Goal: Information Seeking & Learning: Learn about a topic

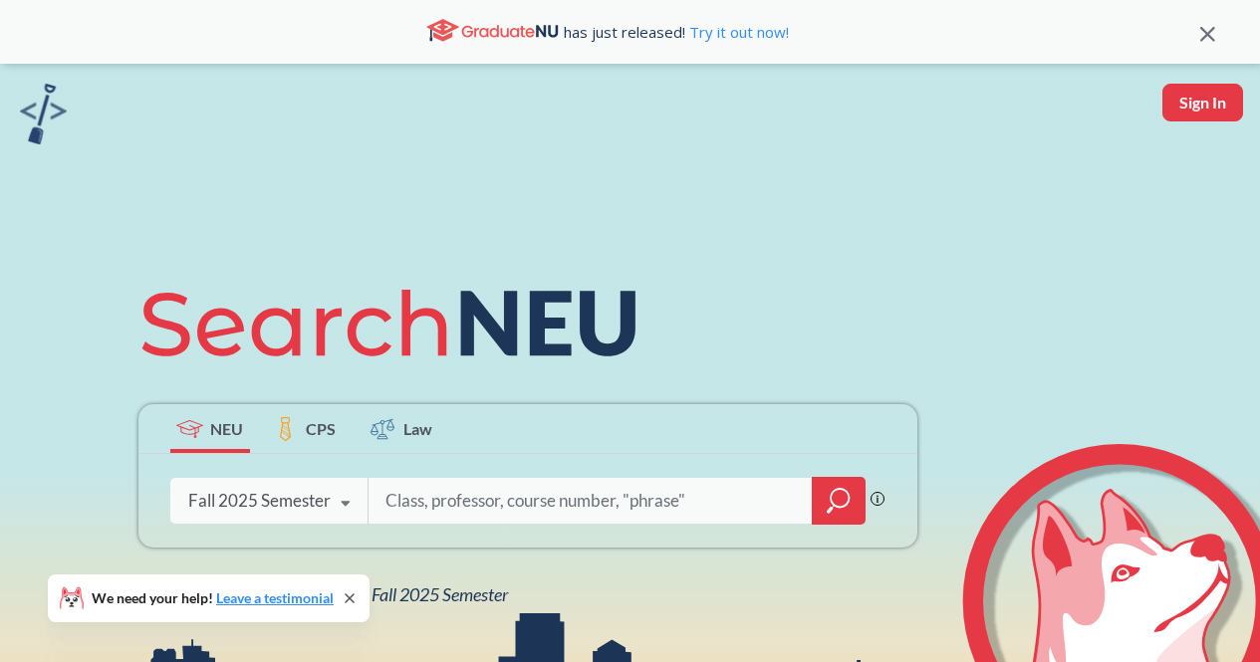
click at [415, 622] on div "NEU CPS Law Phrase search guarantees the exact search appears in the results. E…" at bounding box center [630, 437] width 1260 height 747
click at [488, 547] on div "Phrase search guarantees the exact search appears in the results. Ex. If you wa…" at bounding box center [527, 501] width 779 height 94
click at [452, 585] on span "NEU Fall 2025 Semester" at bounding box center [421, 595] width 174 height 22
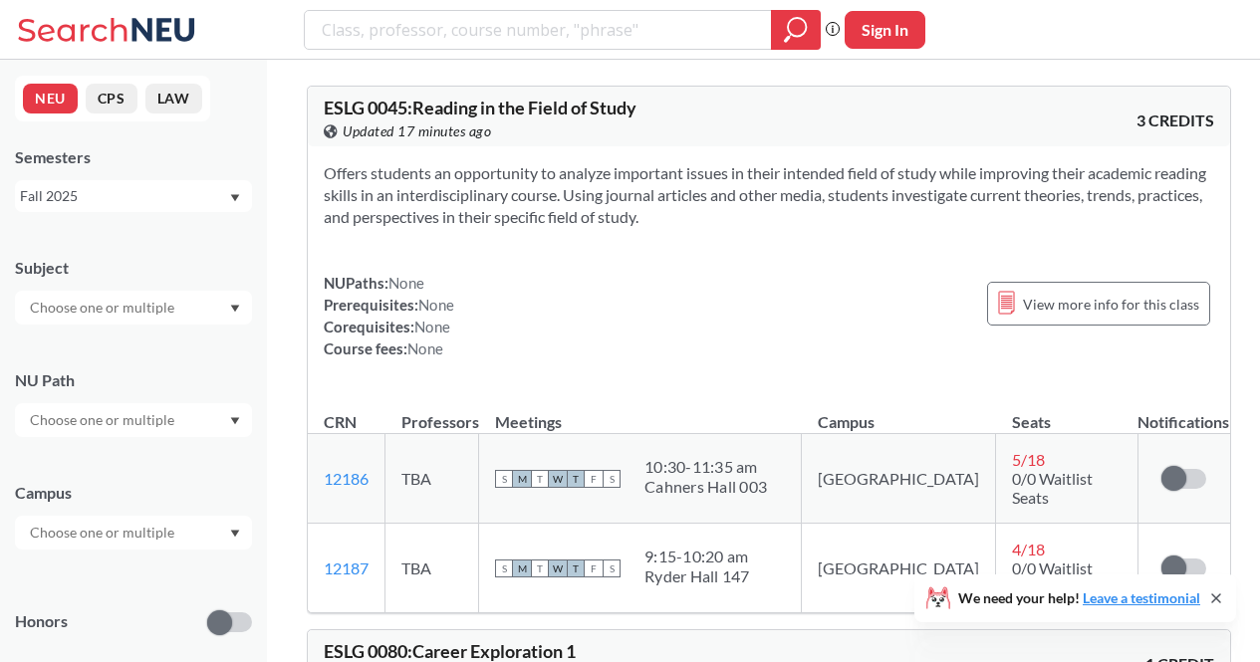
click at [164, 299] on input "text" at bounding box center [103, 308] width 167 height 24
click at [159, 302] on input "text" at bounding box center [103, 308] width 167 height 24
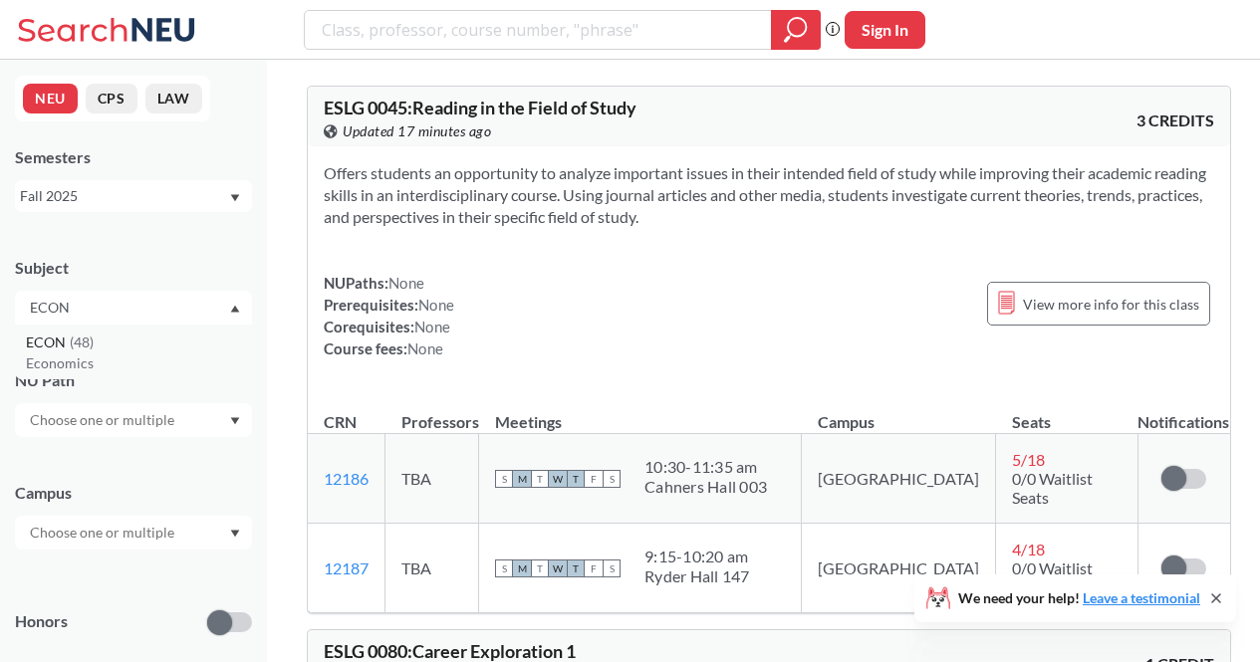
type input "ECON"
click at [139, 347] on div "ECON ( 48 )" at bounding box center [138, 343] width 225 height 22
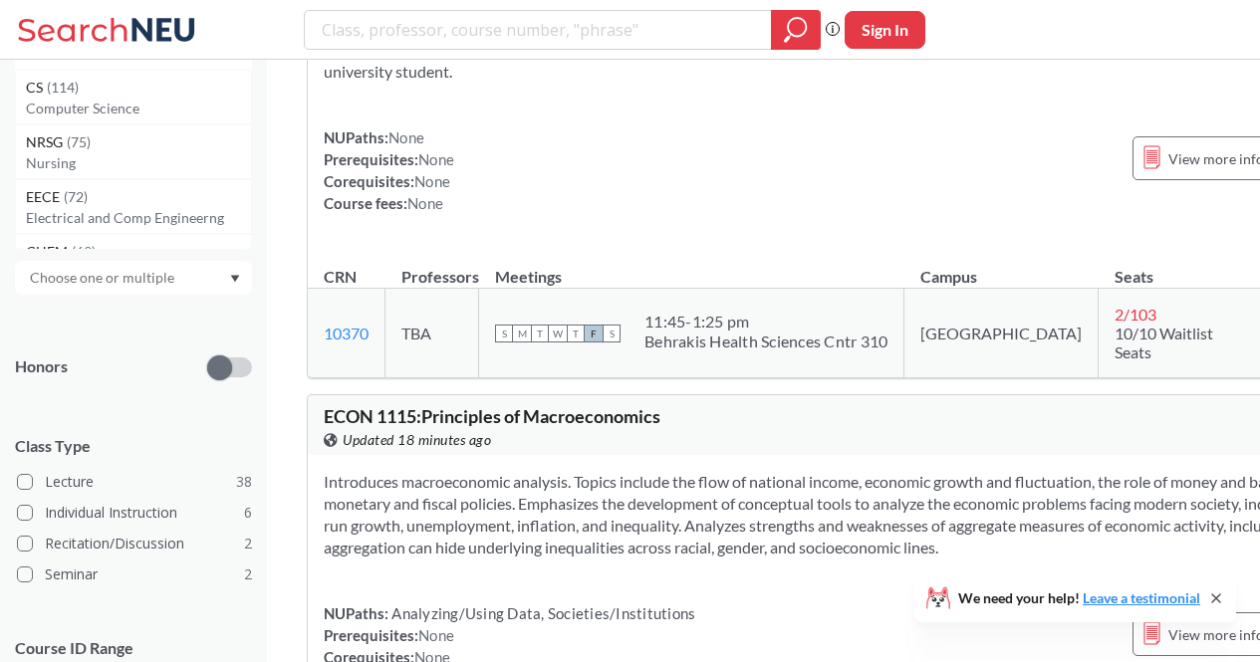
scroll to position [385, 0]
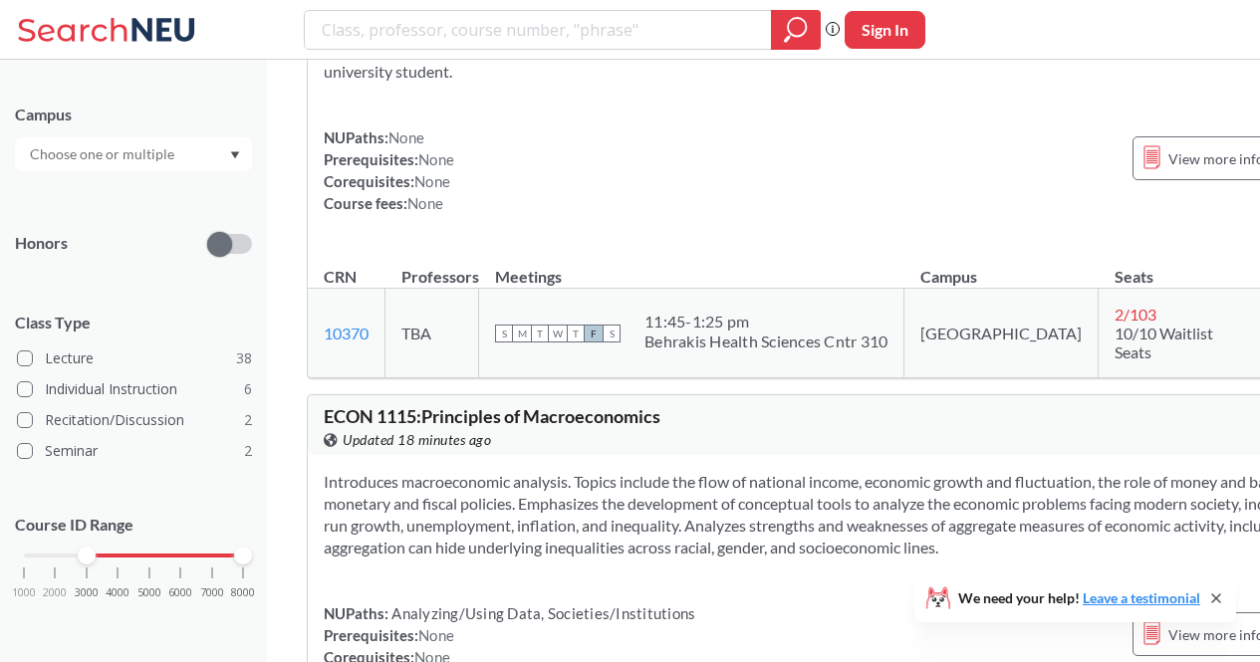
click at [85, 555] on div "1000 2000 3000 4000 5000 6000 7000 8000" at bounding box center [133, 556] width 219 height 14
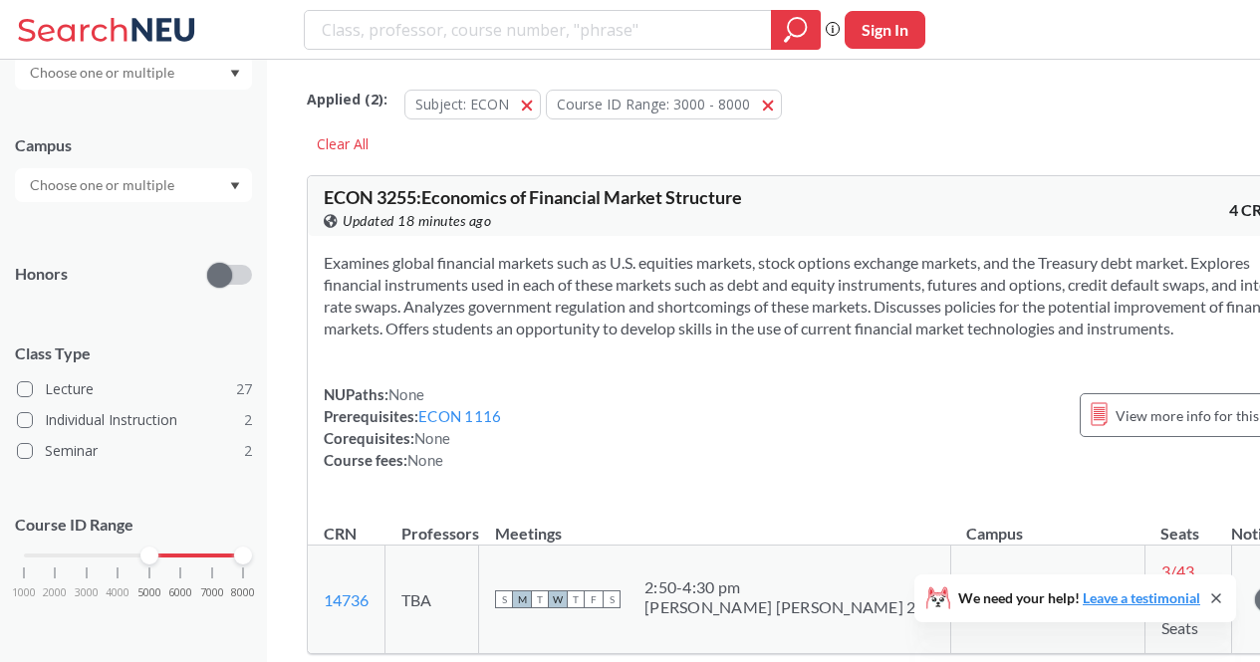
click at [153, 558] on div "1000 2000 3000 4000 5000 6000 7000 8000" at bounding box center [133, 556] width 219 height 14
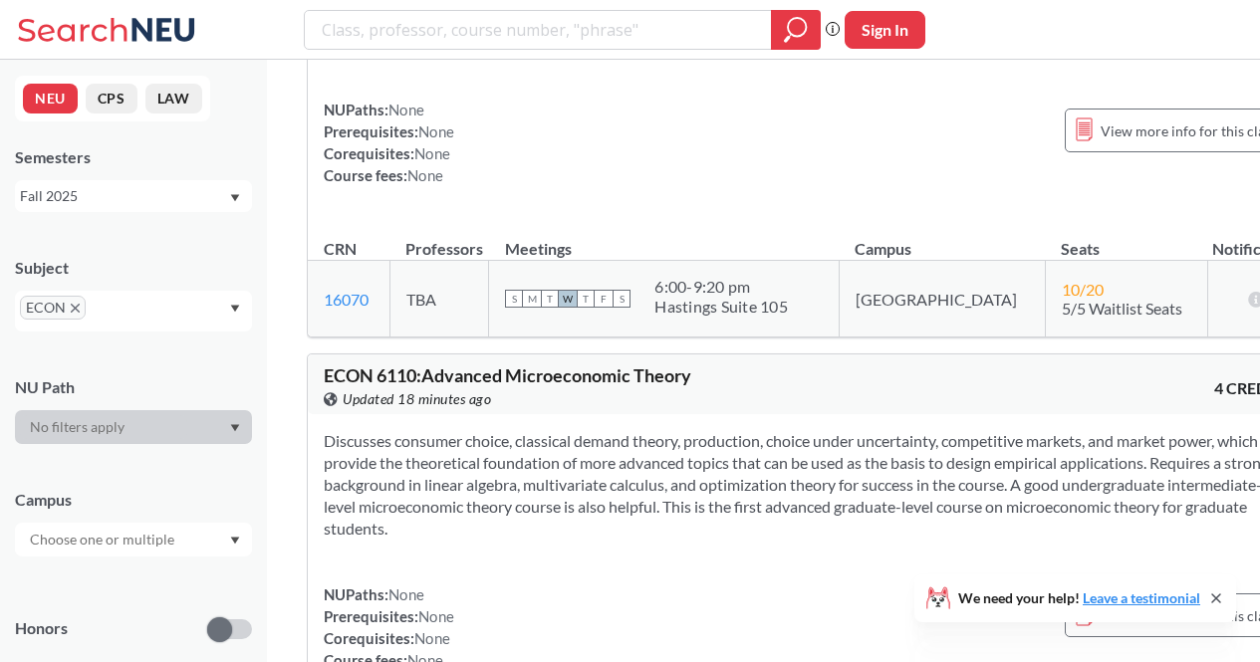
scroll to position [3523, 0]
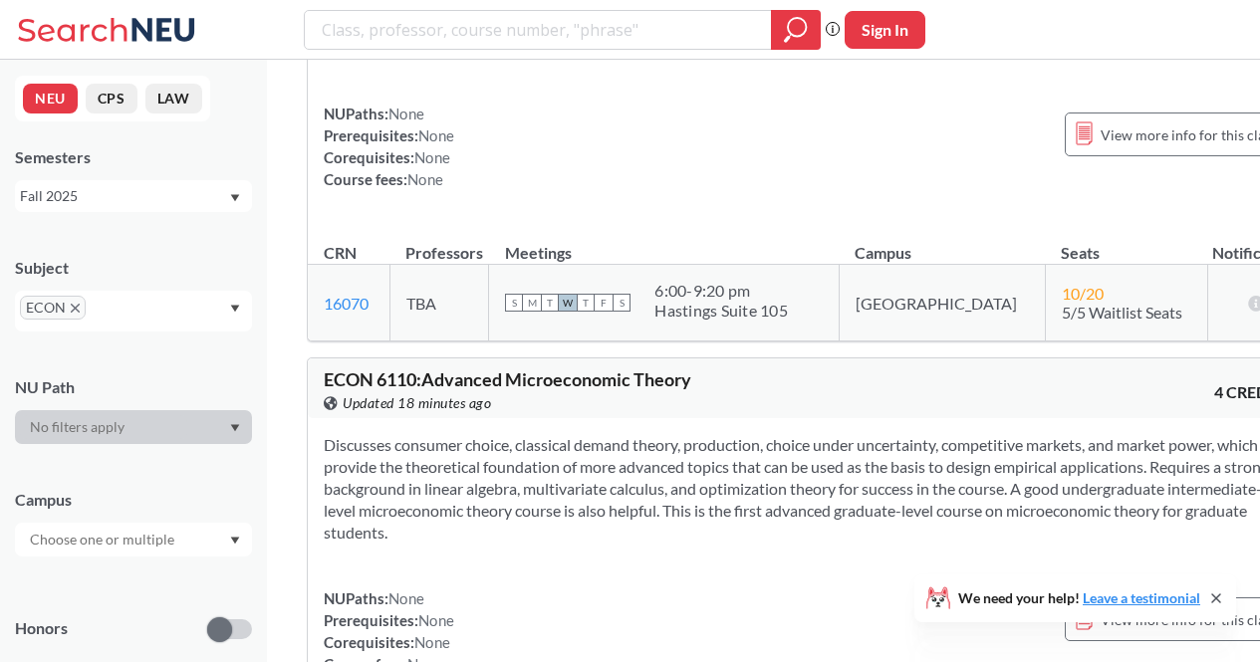
click at [337, 368] on span "ECON 6110 : Advanced Microeconomic Theory" at bounding box center [507, 379] width 367 height 22
drag, startPoint x: 337, startPoint y: 206, endPoint x: 400, endPoint y: 197, distance: 64.4
click at [400, 368] on span "ECON 6110 : Advanced Microeconomic Theory" at bounding box center [507, 379] width 367 height 22
copy span "ECON 6110"
click at [621, 418] on div "Discusses consumer choice, classical demand theory, production, choice under un…" at bounding box center [808, 562] width 1000 height 289
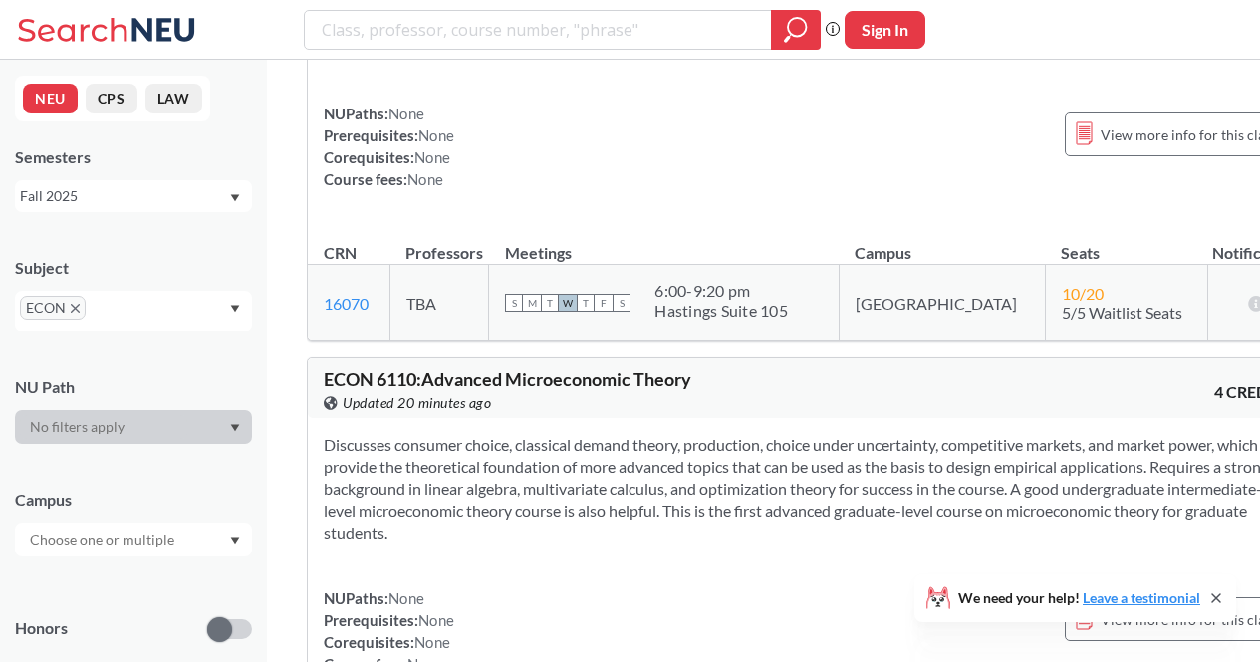
click at [848, 418] on div "Discusses consumer choice, classical demand theory, production, choice under un…" at bounding box center [808, 562] width 1000 height 289
click at [914, 434] on section "Discusses consumer choice, classical demand theory, production, choice under un…" at bounding box center [808, 489] width 968 height 110
click at [906, 434] on section "Discusses consumer choice, classical demand theory, production, choice under un…" at bounding box center [808, 489] width 968 height 110
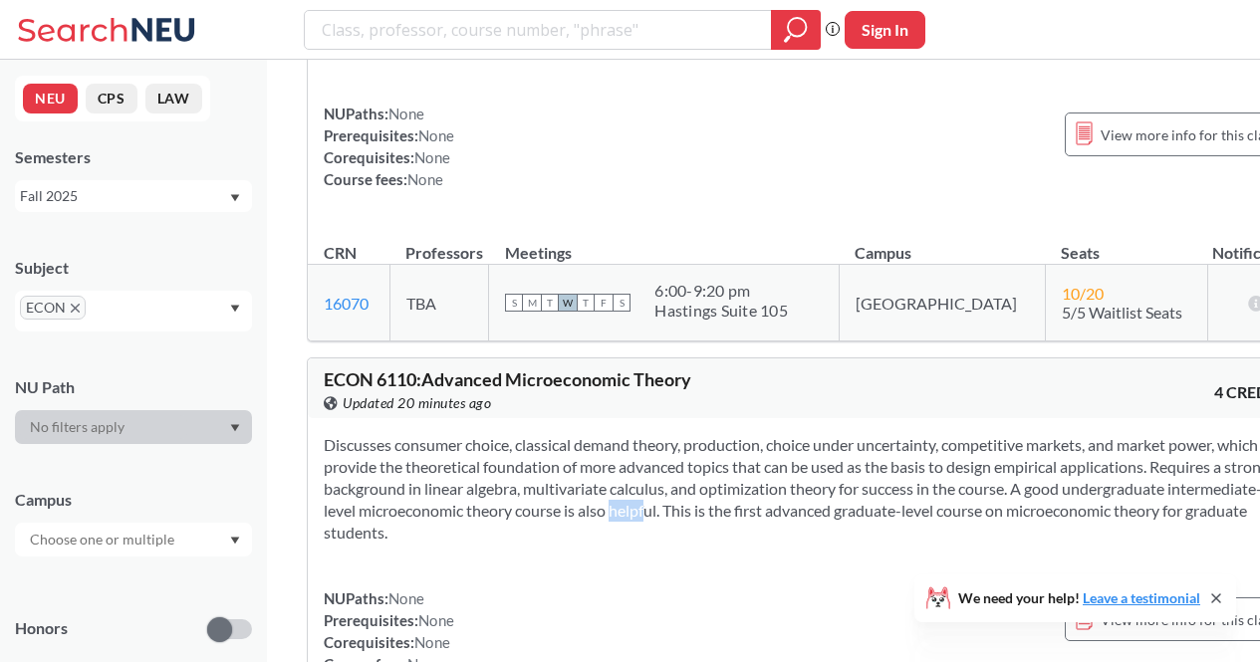
click at [906, 434] on section "Discusses consumer choice, classical demand theory, production, choice under un…" at bounding box center [808, 489] width 968 height 110
drag, startPoint x: 906, startPoint y: 336, endPoint x: 897, endPoint y: 343, distance: 11.4
click at [897, 434] on section "Discusses consumer choice, classical demand theory, production, choice under un…" at bounding box center [808, 489] width 968 height 110
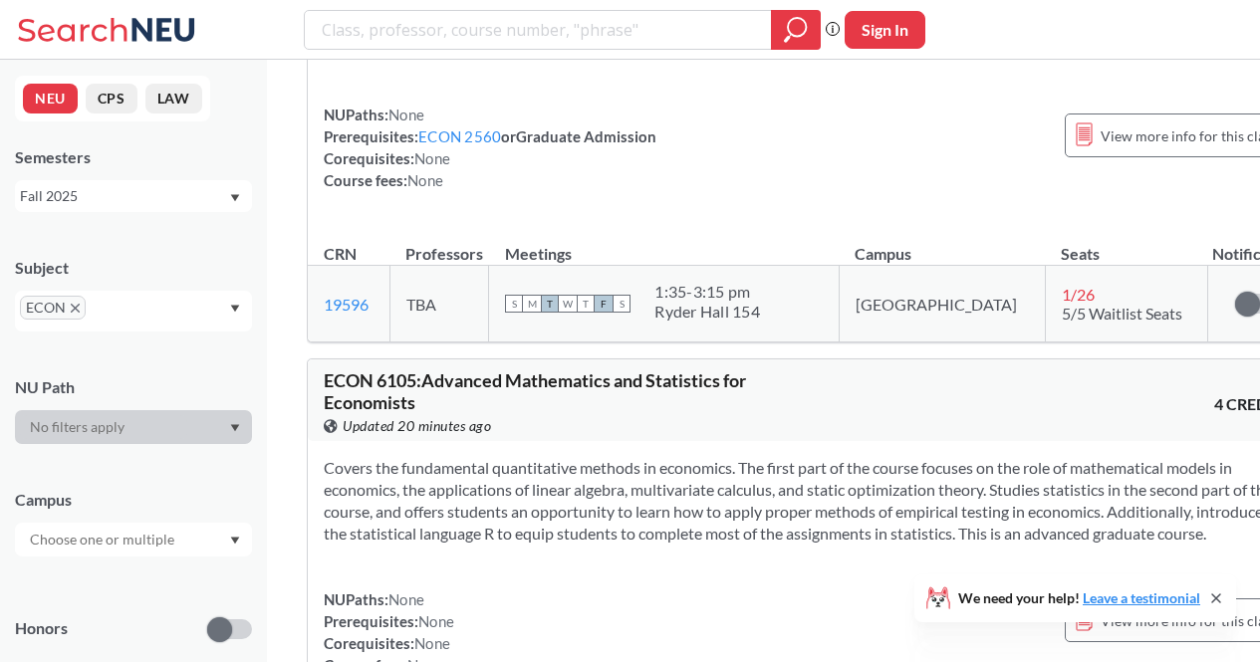
scroll to position [3030, 0]
